Goal: Information Seeking & Learning: Learn about a topic

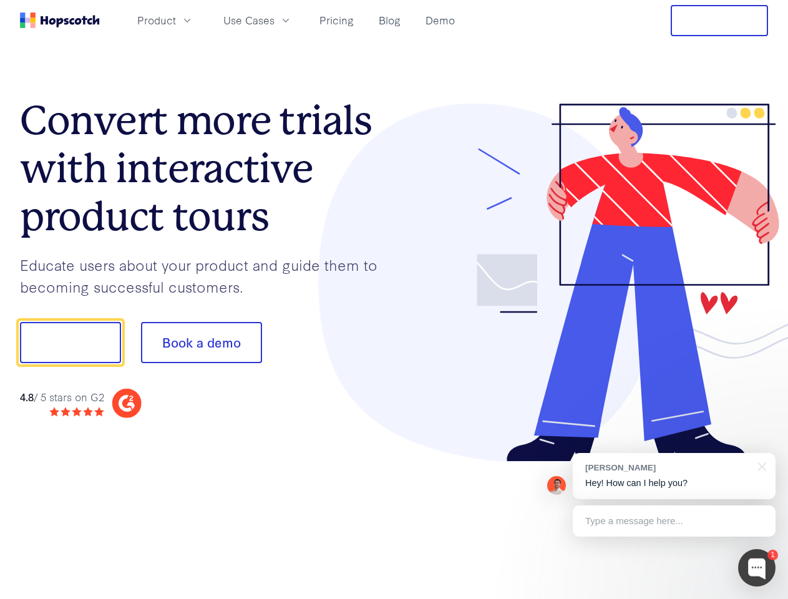
click at [394, 300] on div at bounding box center [581, 283] width 374 height 359
click at [176, 20] on span "Product" at bounding box center [156, 20] width 39 height 16
click at [275, 20] on span "Use Cases" at bounding box center [248, 20] width 51 height 16
click at [720, 21] on button "Free Trial" at bounding box center [719, 20] width 97 height 31
click at [70, 343] on button "Show me!" at bounding box center [70, 342] width 101 height 41
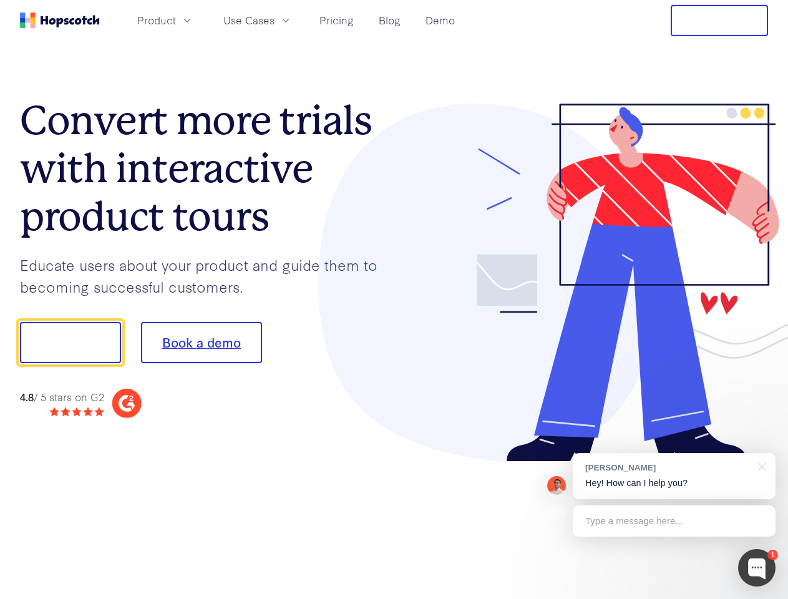
click at [201, 343] on button "Book a demo" at bounding box center [201, 342] width 121 height 41
click at [757, 568] on div at bounding box center [756, 567] width 37 height 37
click at [674, 476] on div "[PERSON_NAME] Hey! How can I help you?" at bounding box center [674, 476] width 203 height 46
click at [760, 466] on div at bounding box center [659, 341] width 234 height 416
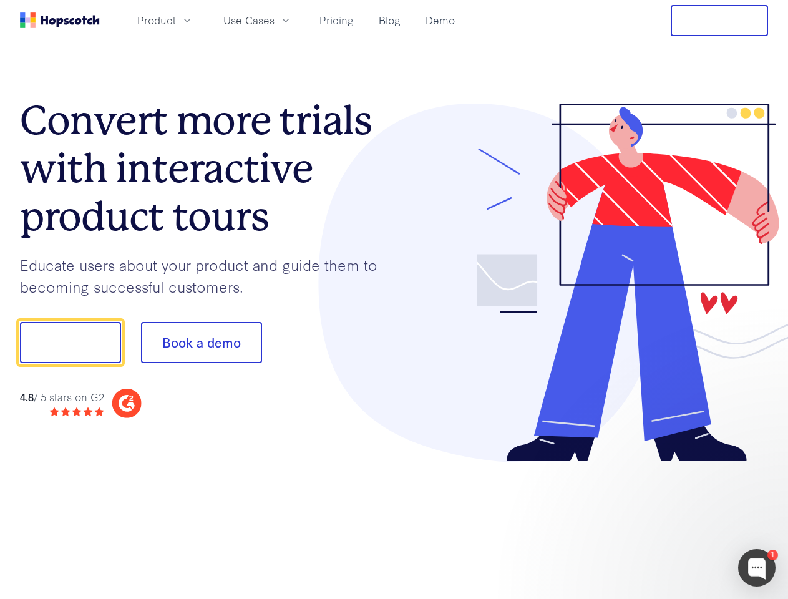
click at [674, 521] on div at bounding box center [659, 341] width 234 height 416
